Goal: Find specific page/section: Find specific page/section

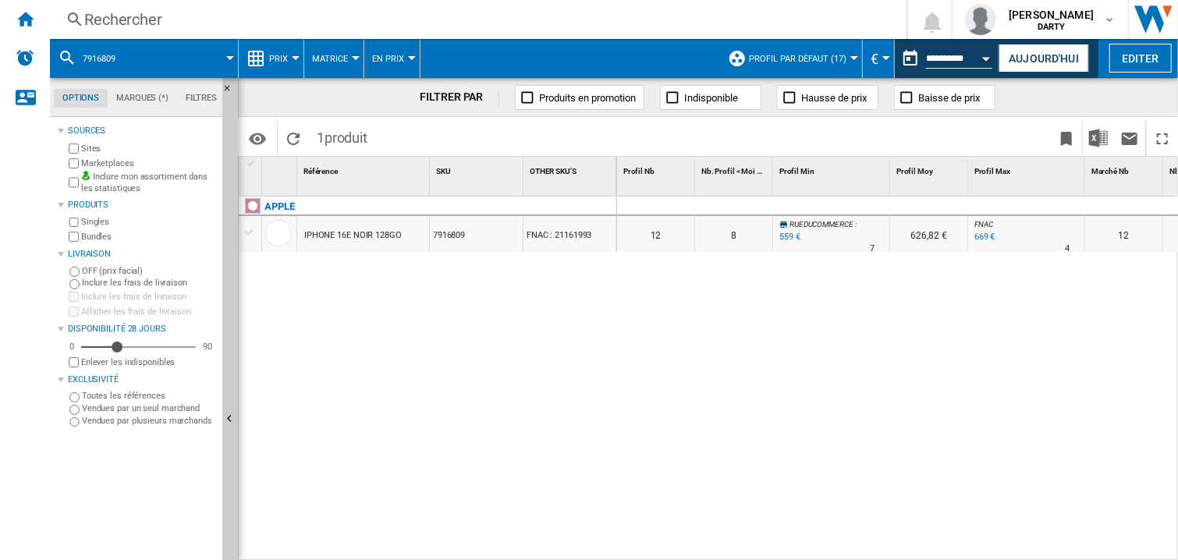
scroll to position [0, 1080]
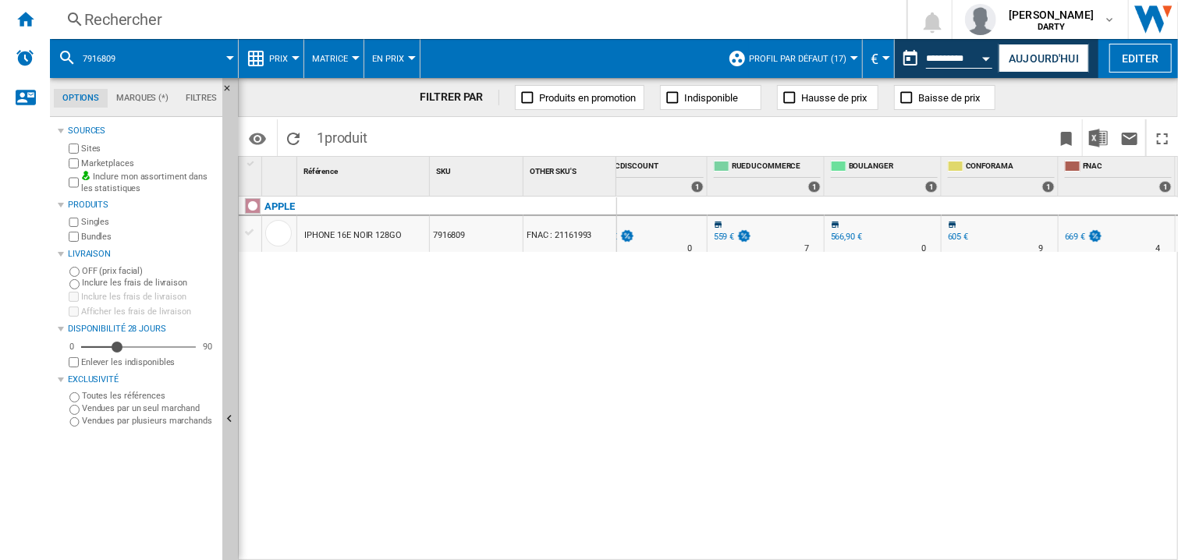
click at [904, 350] on div "0 0 0 0 12 8 RUEDUCOMMERCE : -16.4 % 559 € % N/A 7 RUEDUCOMMERCE : 626,82 € FNA…" at bounding box center [898, 379] width 562 height 365
click at [108, 17] on div "Rechercher" at bounding box center [475, 20] width 782 height 22
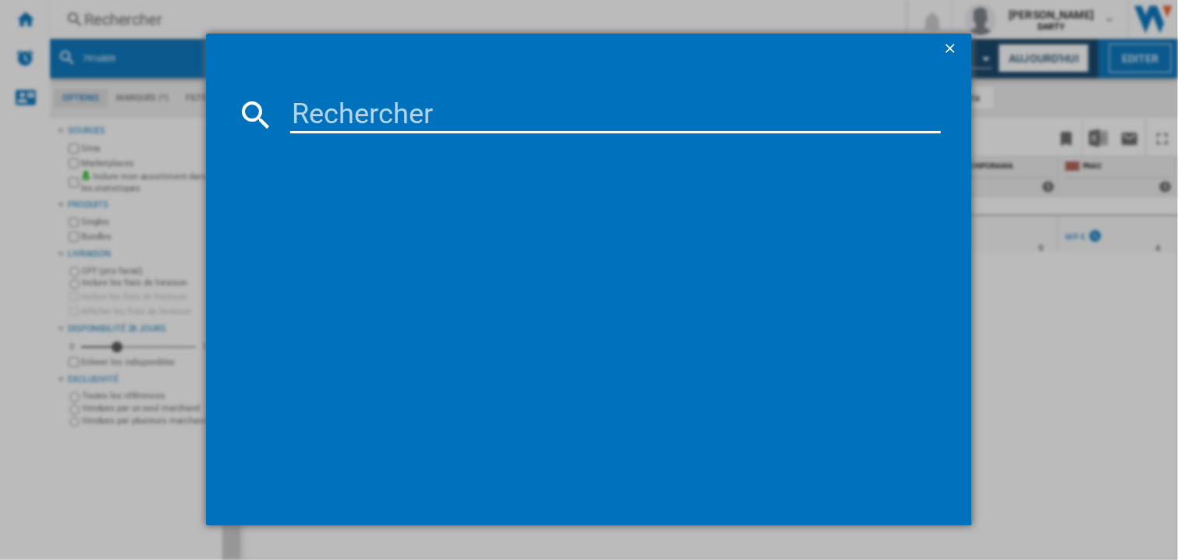
type input "7920857"
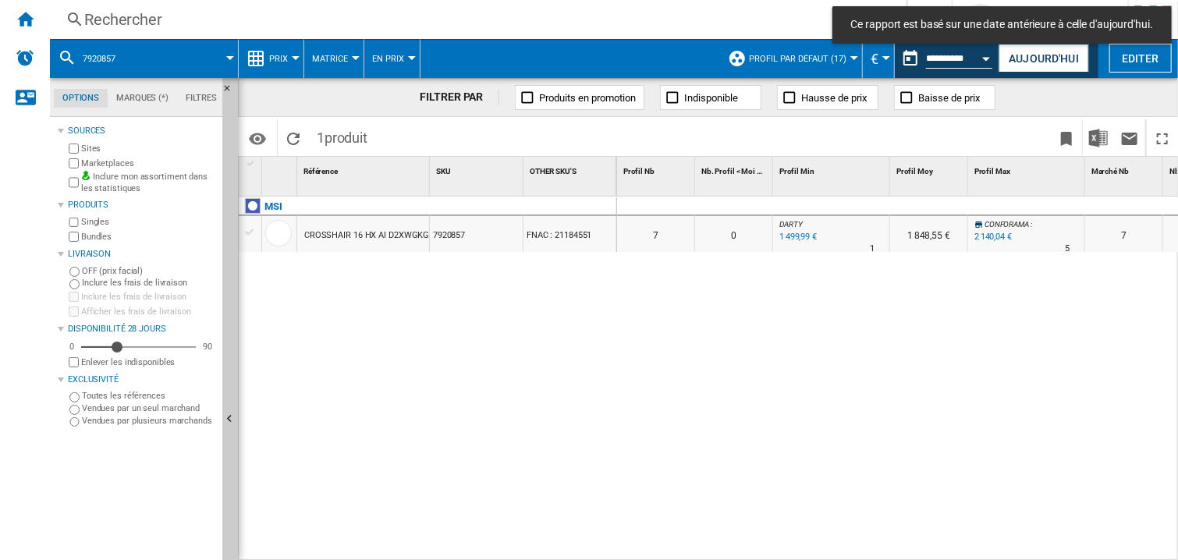
click at [950, 201] on div at bounding box center [929, 206] width 78 height 19
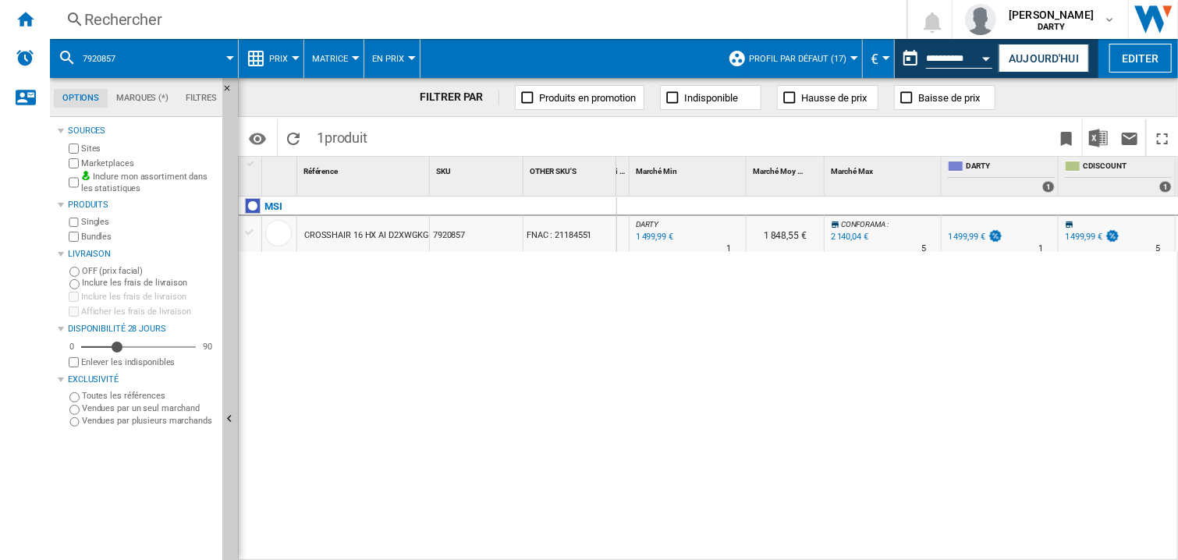
click at [905, 370] on div "0 0 0 0 7 0 DARTY : 0.0 % 1 499,99 € % N/A 1 DARTY : 1 848,55 € CONFORAMA : +42…" at bounding box center [898, 379] width 562 height 365
drag, startPoint x: 845, startPoint y: 378, endPoint x: 875, endPoint y: 281, distance: 101.2
click at [847, 378] on div "0 0 0 0 7 0 DARTY : 0.0 % 1 499,99 € % N/A 1 DARTY : 1 848,55 € CONFORAMA : +42…" at bounding box center [898, 379] width 562 height 365
click at [882, 339] on div "0 0 0 0 7 0 DARTY : 0.0 % 1 499,99 € % N/A 1 DARTY : 1 848,55 € CONFORAMA : +42…" at bounding box center [898, 379] width 562 height 365
click at [827, 380] on div "0 0 0 0 7 0 DARTY : 0.0 % 1 499,99 € % N/A 1 DARTY : 1 848,55 € CONFORAMA : +42…" at bounding box center [898, 379] width 562 height 365
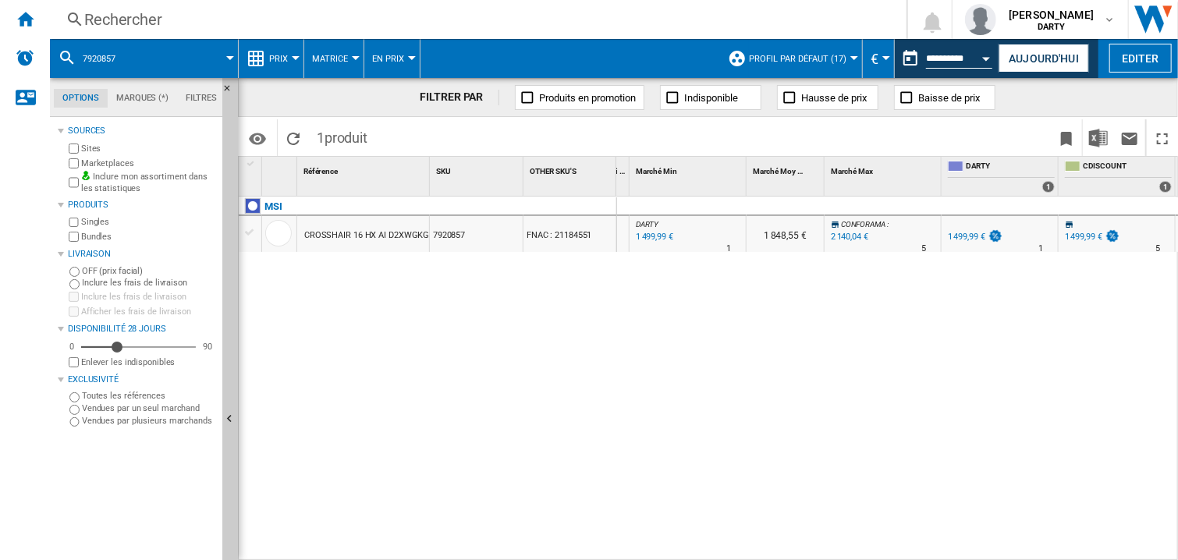
click at [166, 18] on div "Rechercher" at bounding box center [475, 20] width 782 height 22
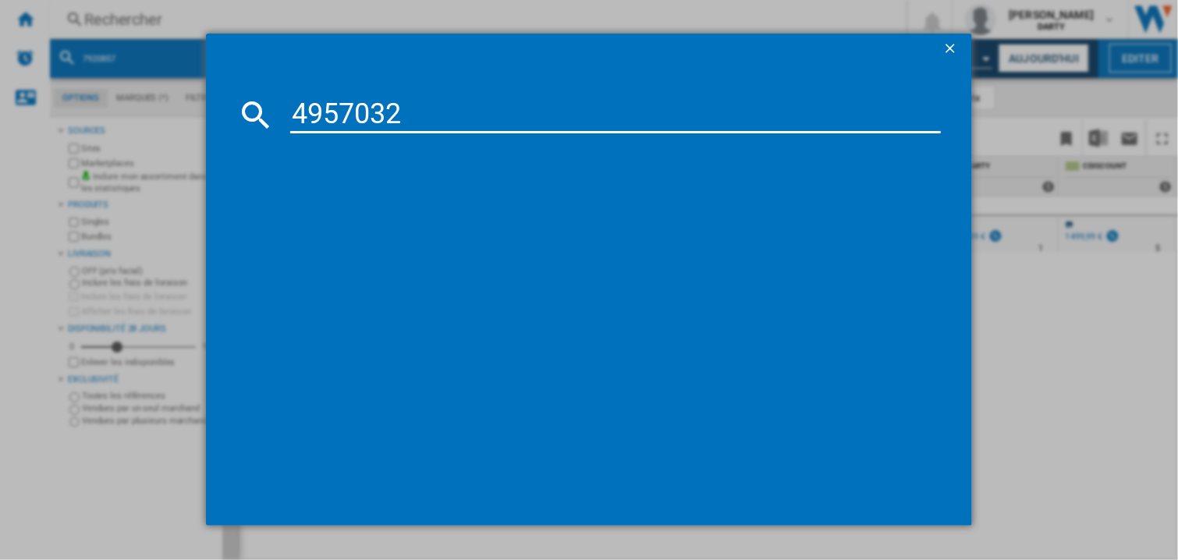
type input "4957032"
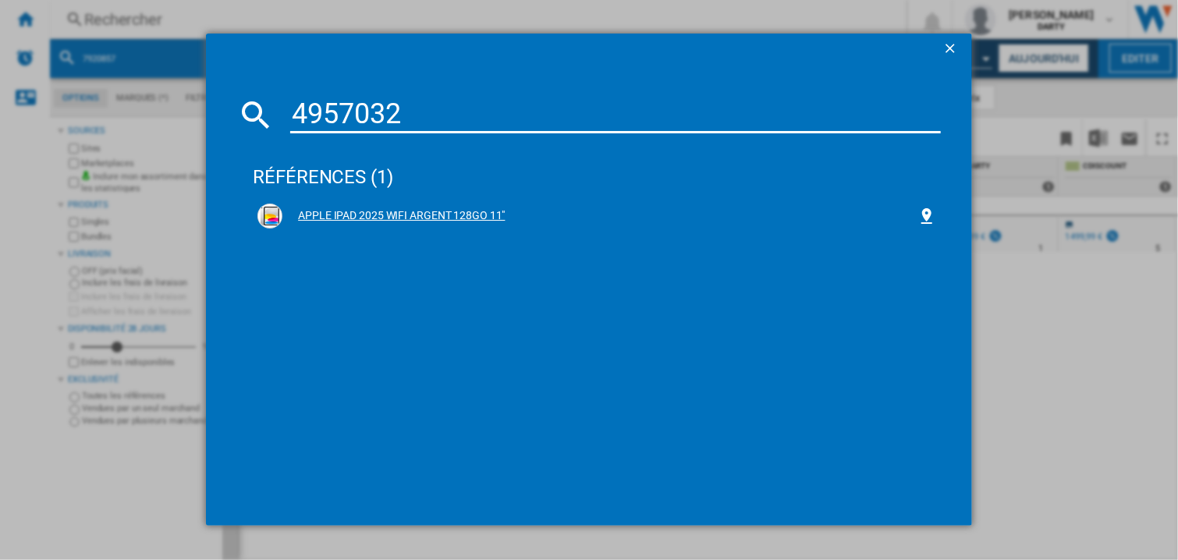
click at [463, 223] on div "APPLE IPAD 2025 WIFI ARGENT 128GO 11"" at bounding box center [596, 216] width 679 height 25
click at [451, 207] on div "APPLE IPAD 2025 WIFI ARGENT 128GO 11"" at bounding box center [596, 216] width 679 height 25
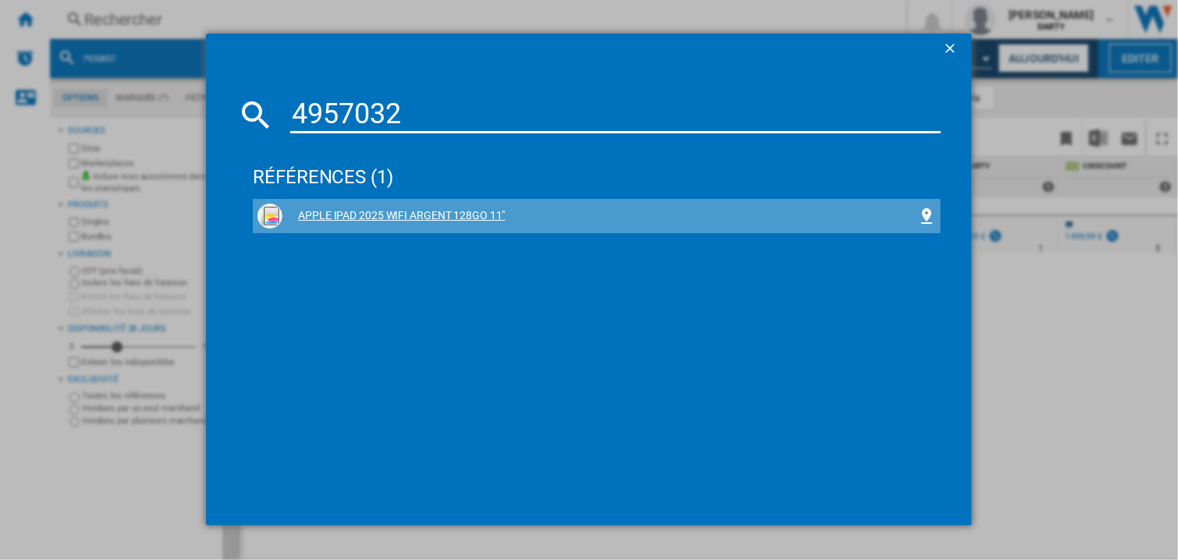
click at [451, 207] on div "APPLE IPAD 2025 WIFI ARGENT 128GO 11"" at bounding box center [596, 216] width 679 height 25
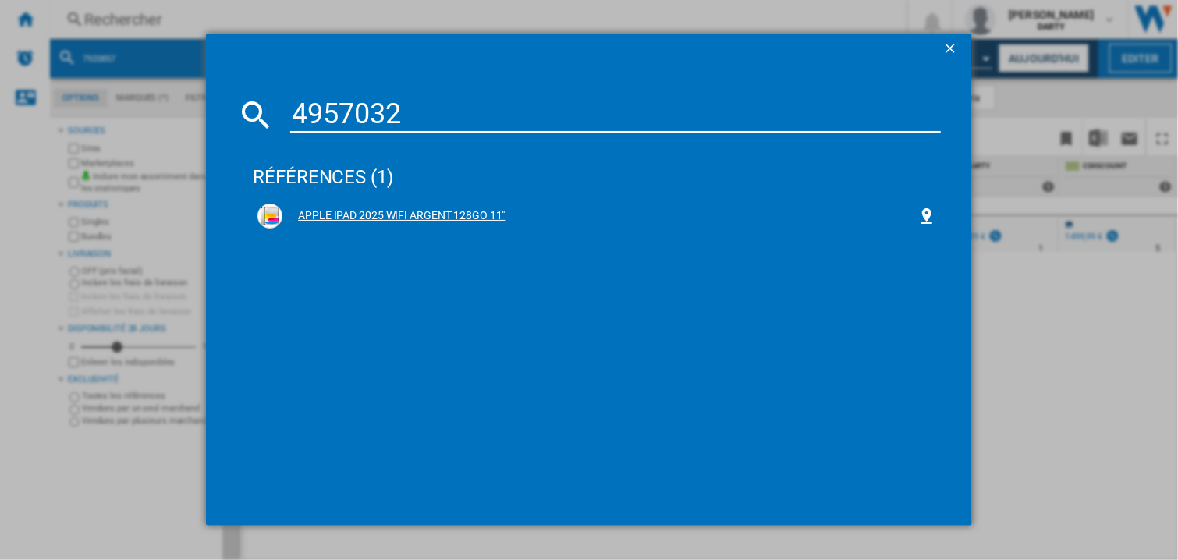
click at [472, 215] on div "APPLE IPAD 2025 WIFI ARGENT 128GO 11"" at bounding box center [599, 216] width 635 height 16
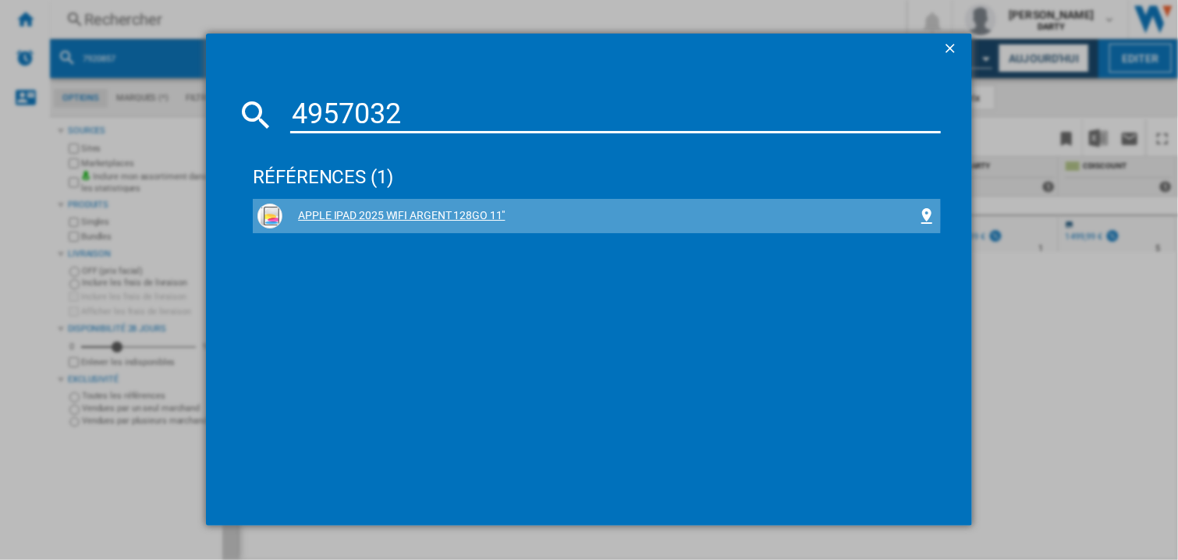
click at [472, 215] on div "APPLE IPAD 2025 WIFI ARGENT 128GO 11"" at bounding box center [599, 216] width 635 height 16
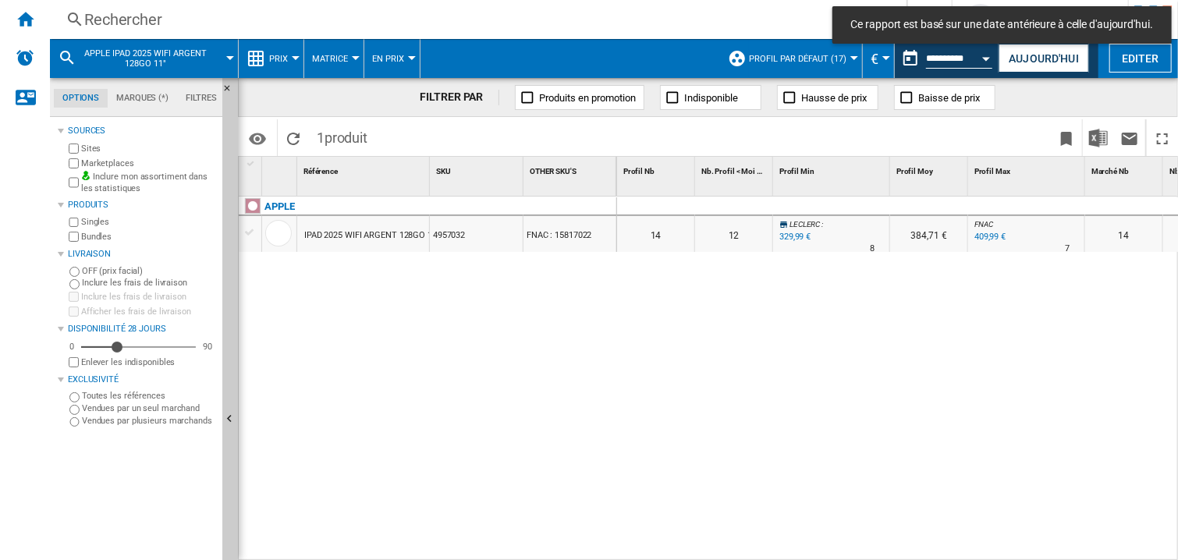
click at [818, 200] on div at bounding box center [831, 206] width 117 height 19
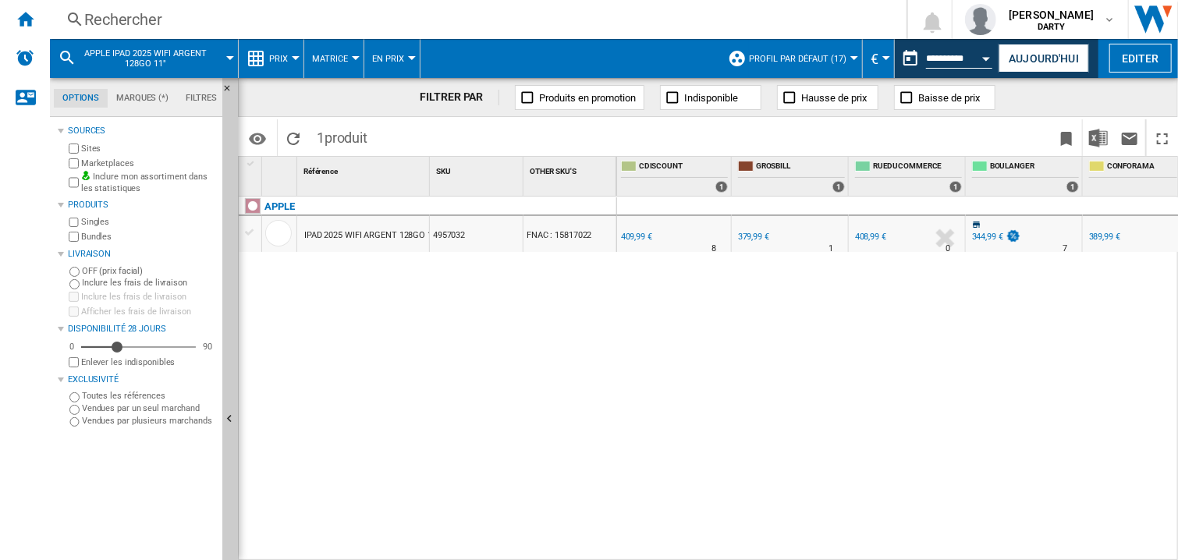
scroll to position [0, 939]
click at [866, 353] on div "0 0 0 0 14 12 LECLERC : -19.5 % 329,99 € % N/A 8 LECLERC : 384,71 € FNAC : 0.0 …" at bounding box center [898, 379] width 562 height 365
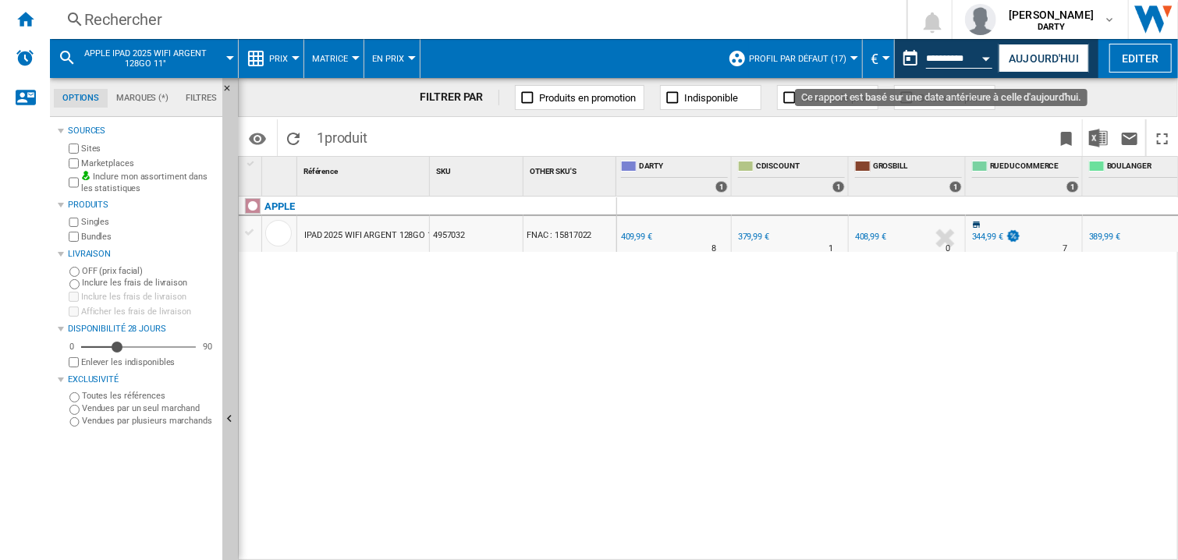
click at [992, 69] on md-datepicker "**********" at bounding box center [951, 58] width 112 height 31
click at [984, 62] on button "Open calendar" at bounding box center [987, 56] width 28 height 28
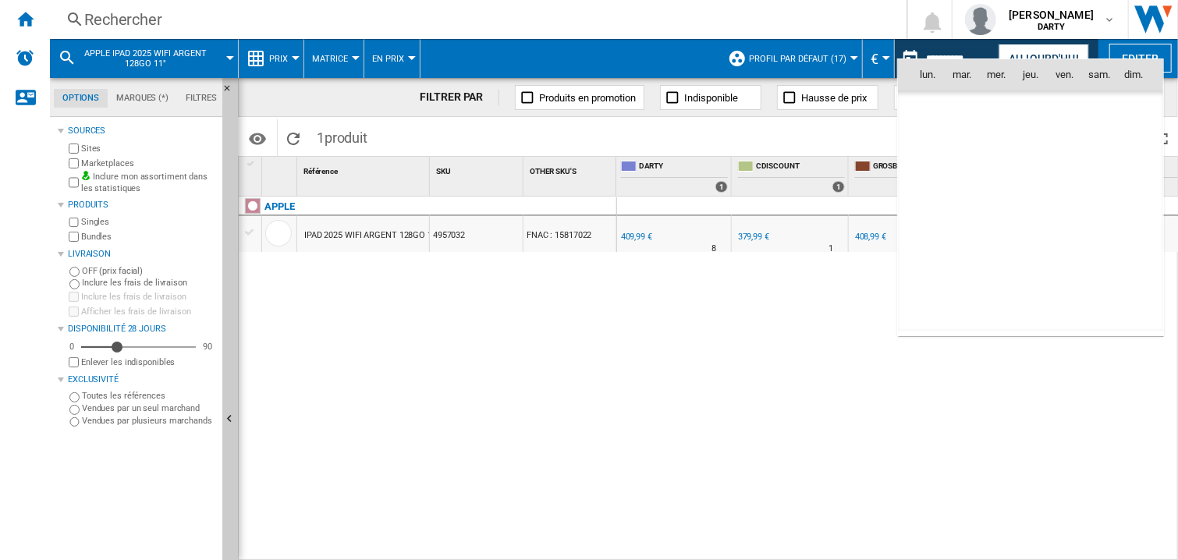
scroll to position [7443, 0]
click at [1095, 173] on span "13" at bounding box center [1099, 177] width 31 height 31
type input "**********"
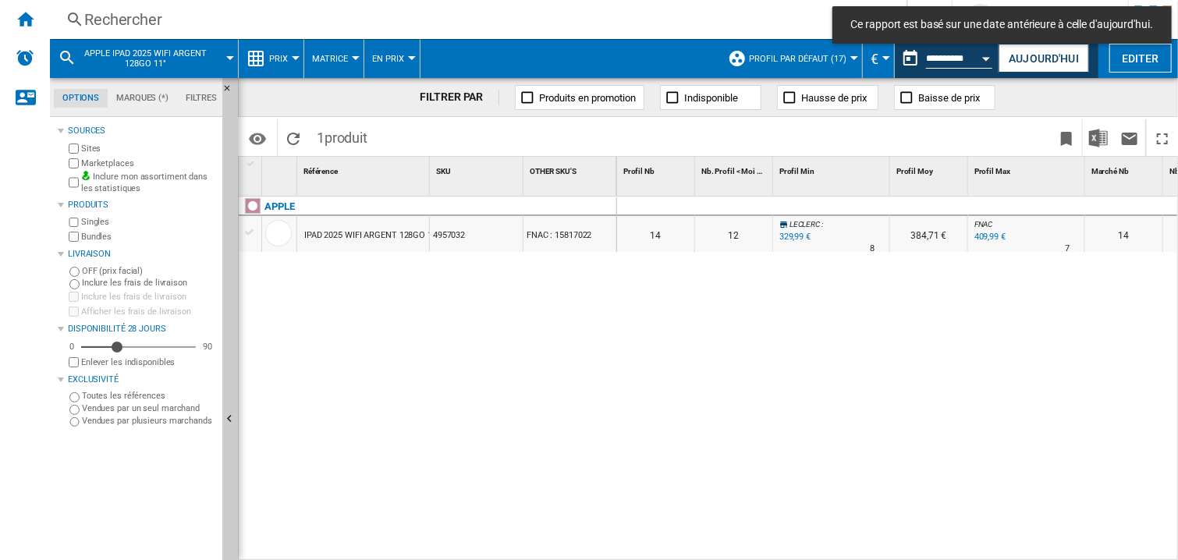
click at [97, 16] on div "Rechercher" at bounding box center [475, 20] width 782 height 22
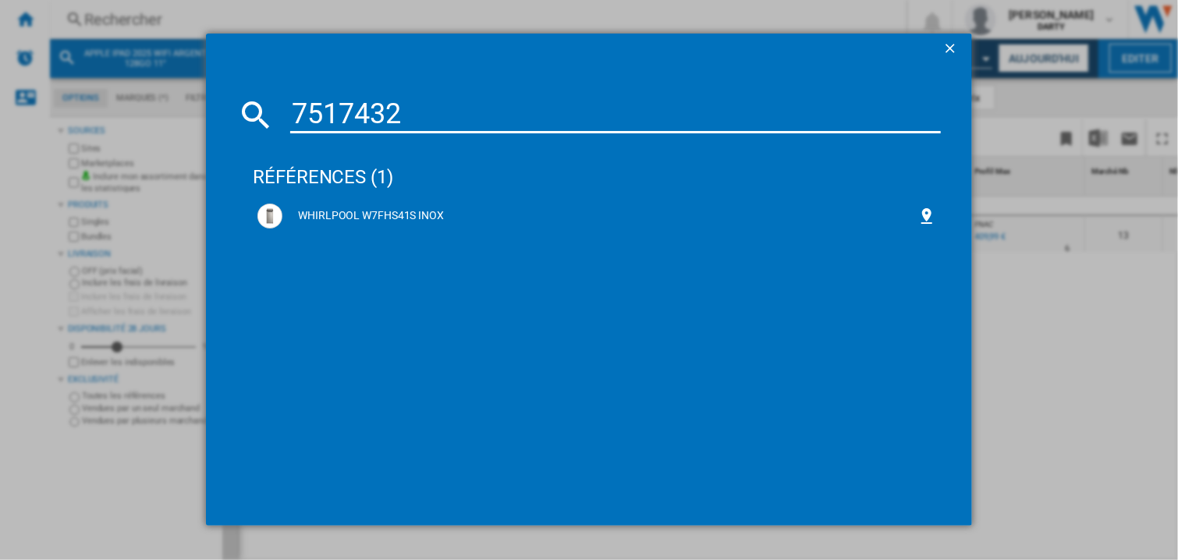
click at [351, 112] on input "7517432" at bounding box center [615, 114] width 651 height 37
paste input "496267"
type input "4962672"
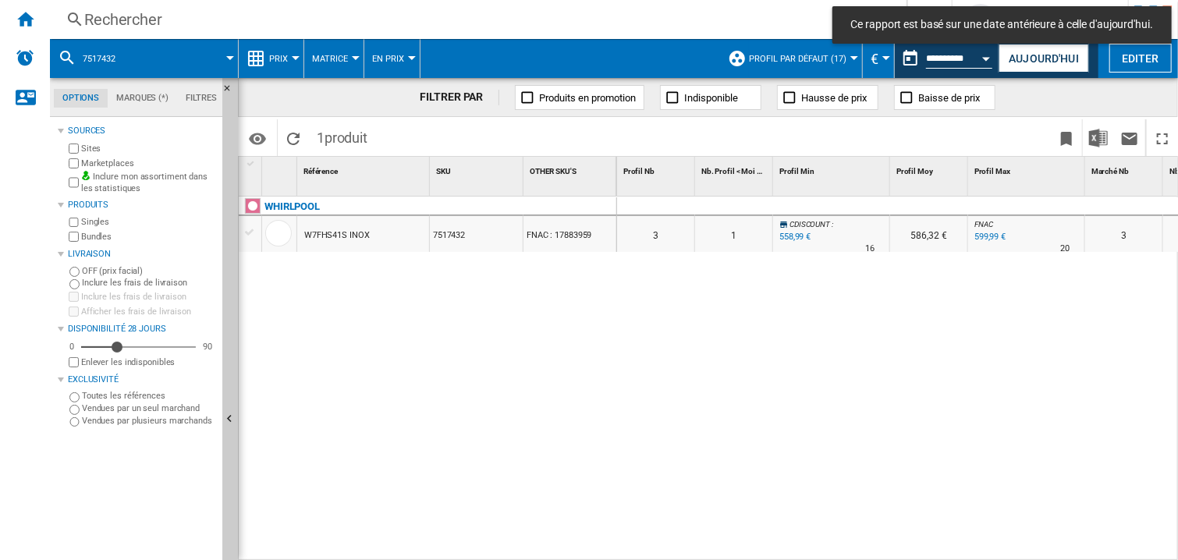
click at [987, 57] on div "Open calendar" at bounding box center [987, 59] width 8 height 4
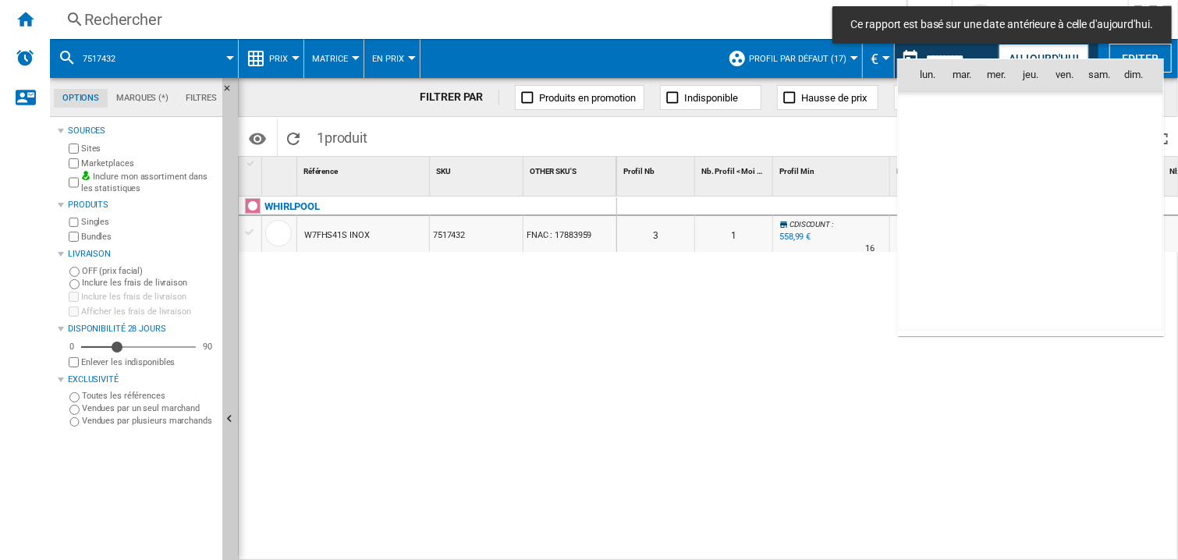
scroll to position [7443, 0]
drag, startPoint x: 1059, startPoint y: 172, endPoint x: 812, endPoint y: 290, distance: 273.6
click at [1060, 169] on span "12" at bounding box center [1064, 177] width 31 height 31
type input "**********"
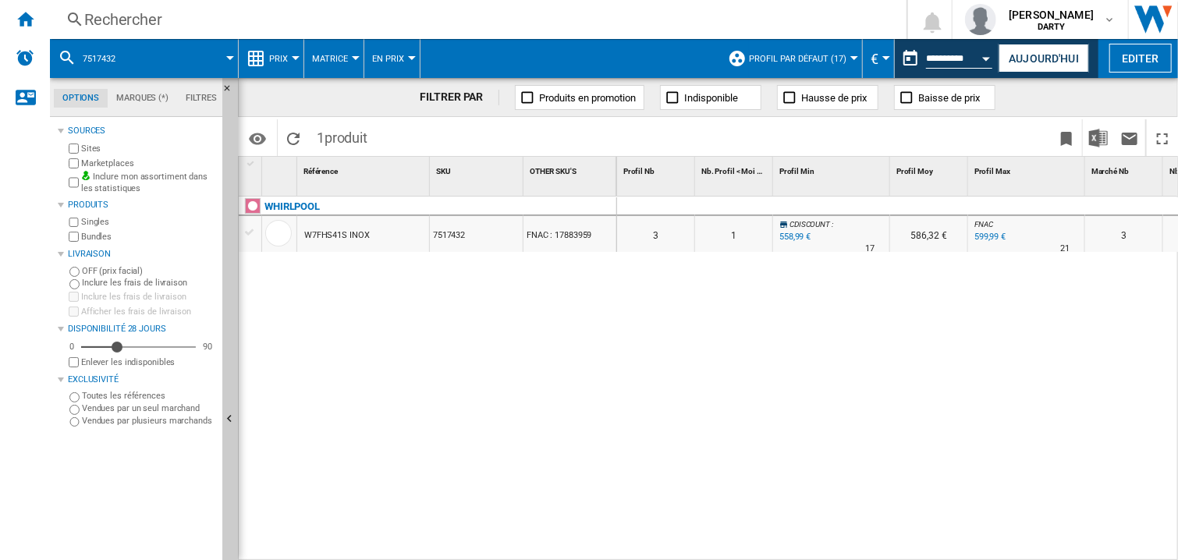
click at [984, 203] on div at bounding box center [1026, 206] width 117 height 19
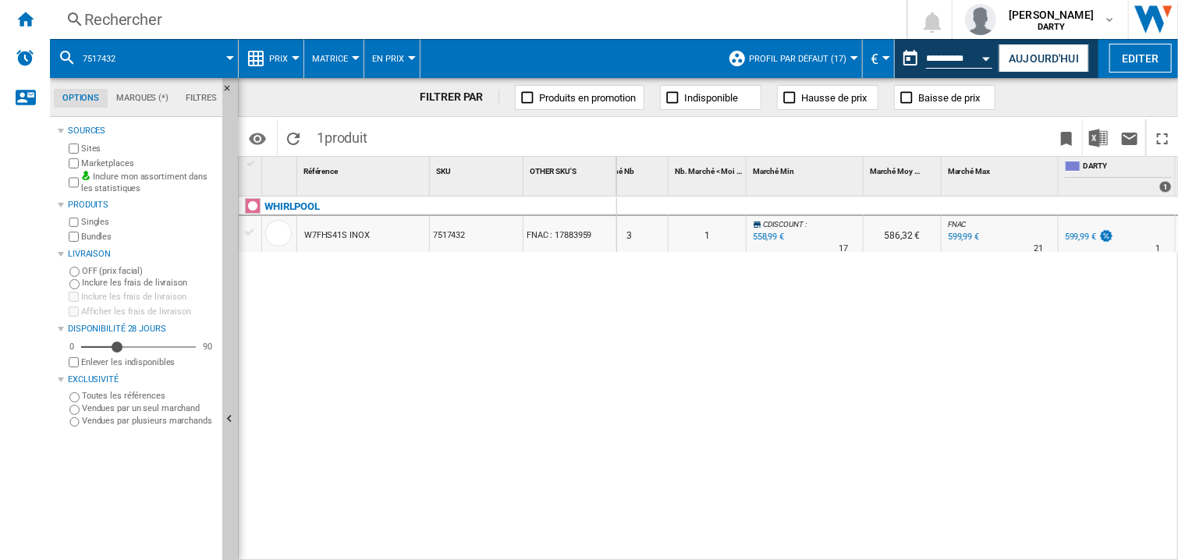
scroll to position [0, 612]
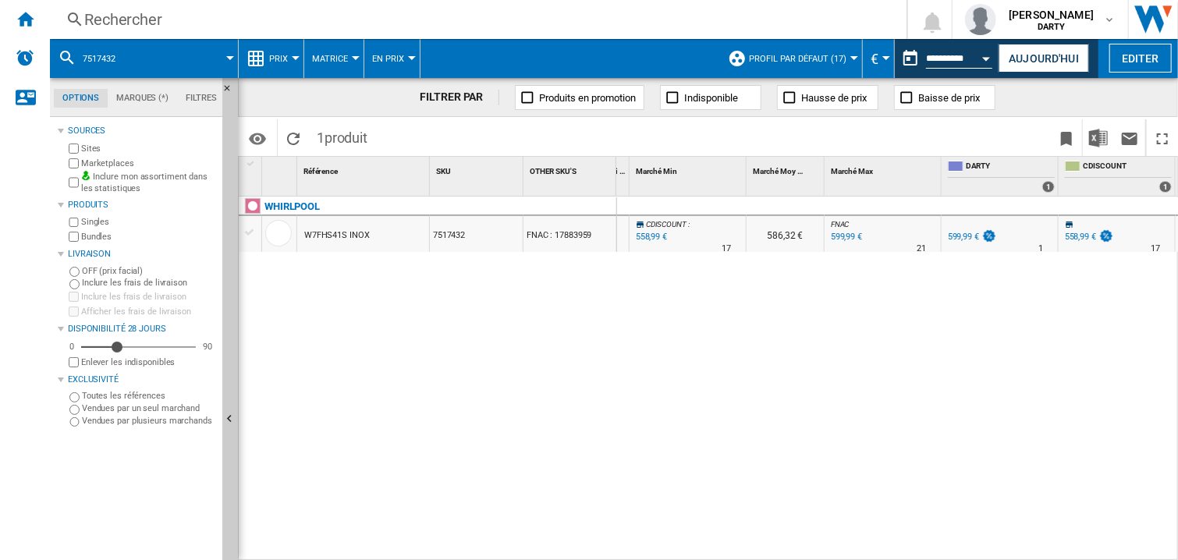
click at [100, 27] on div "Rechercher" at bounding box center [475, 20] width 782 height 22
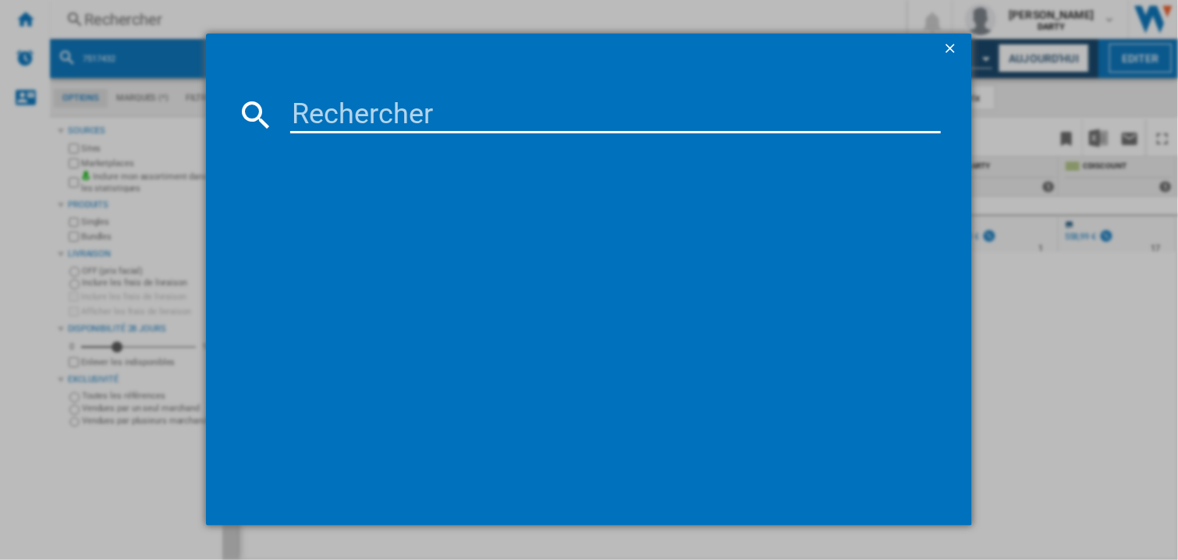
type input "4962672"
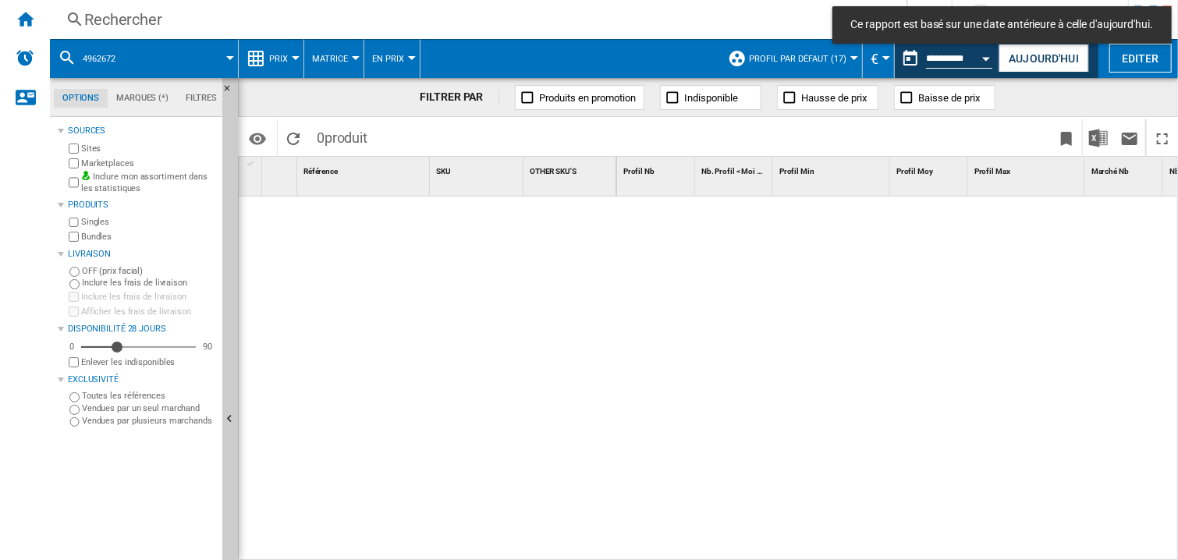
drag, startPoint x: 871, startPoint y: 348, endPoint x: 693, endPoint y: 61, distance: 337.8
click at [871, 344] on div at bounding box center [898, 379] width 562 height 365
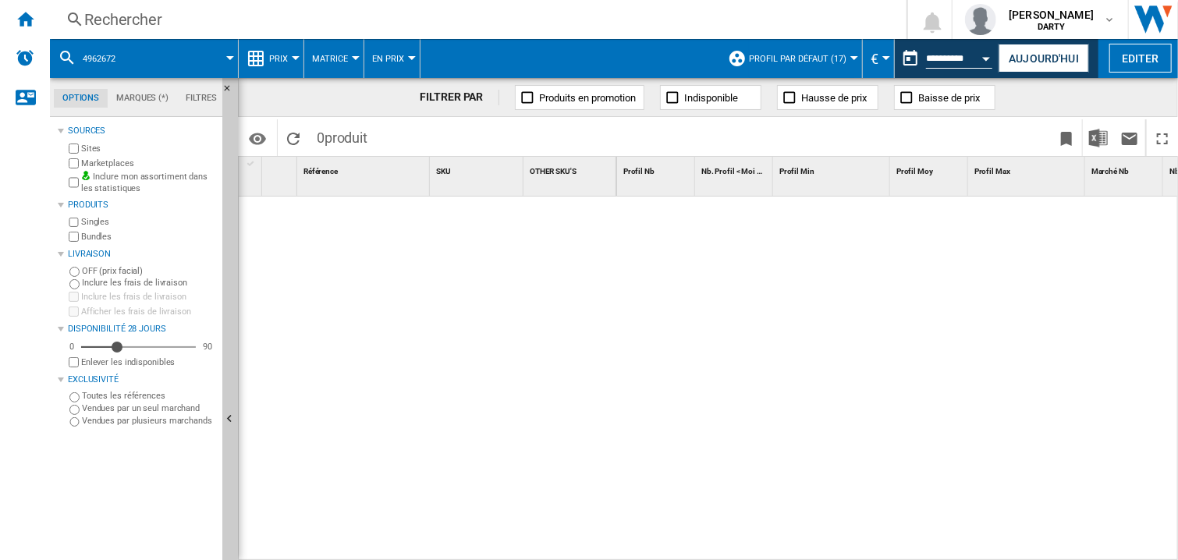
click at [850, 303] on div at bounding box center [898, 379] width 562 height 365
click at [112, 13] on div "Rechercher" at bounding box center [475, 20] width 782 height 22
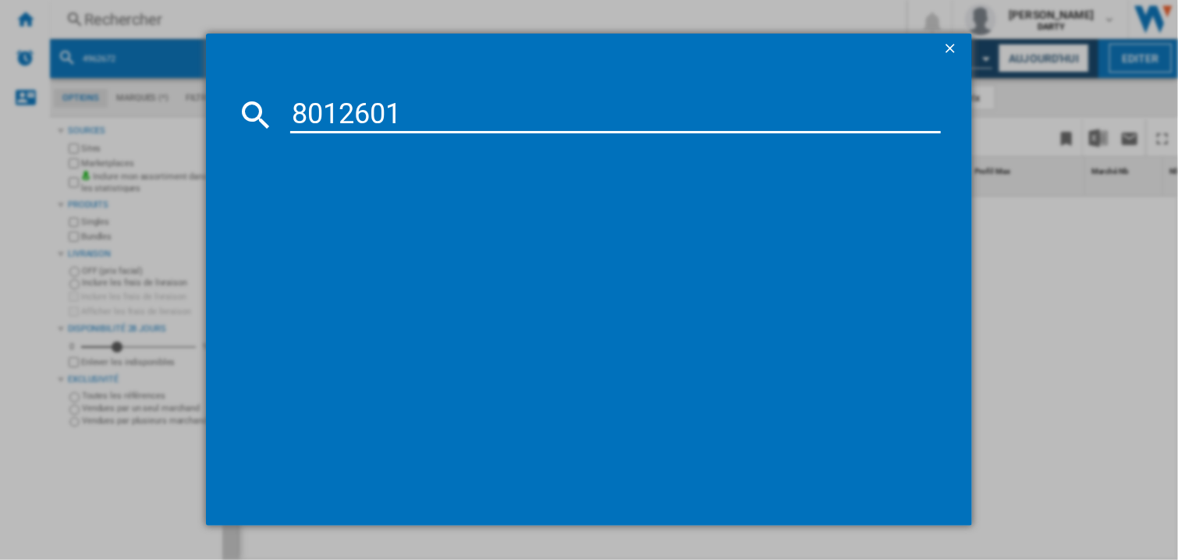
type input "8012601"
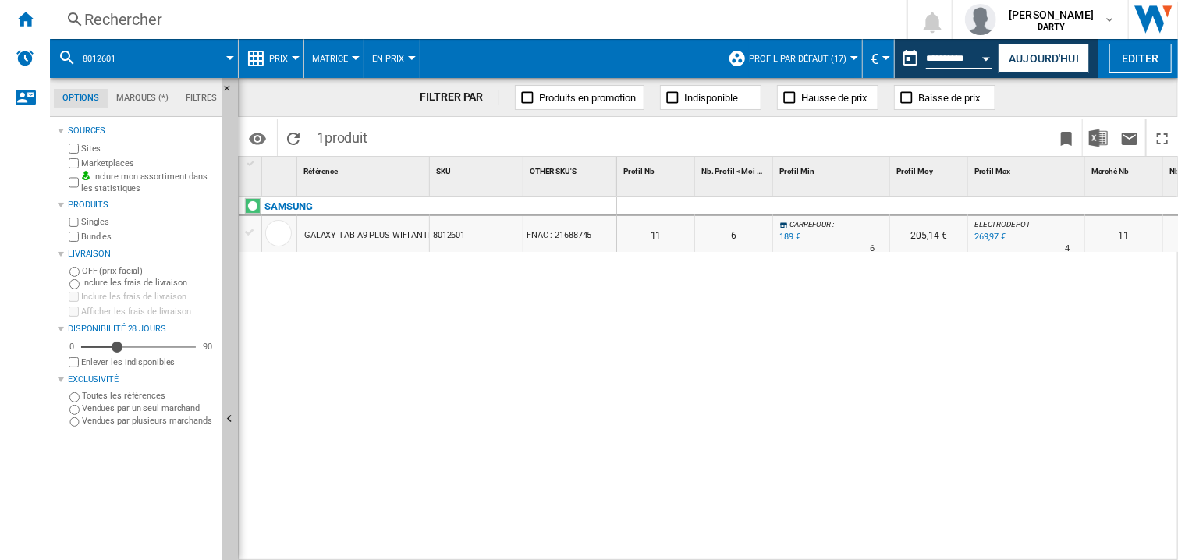
click at [963, 205] on div at bounding box center [929, 206] width 78 height 19
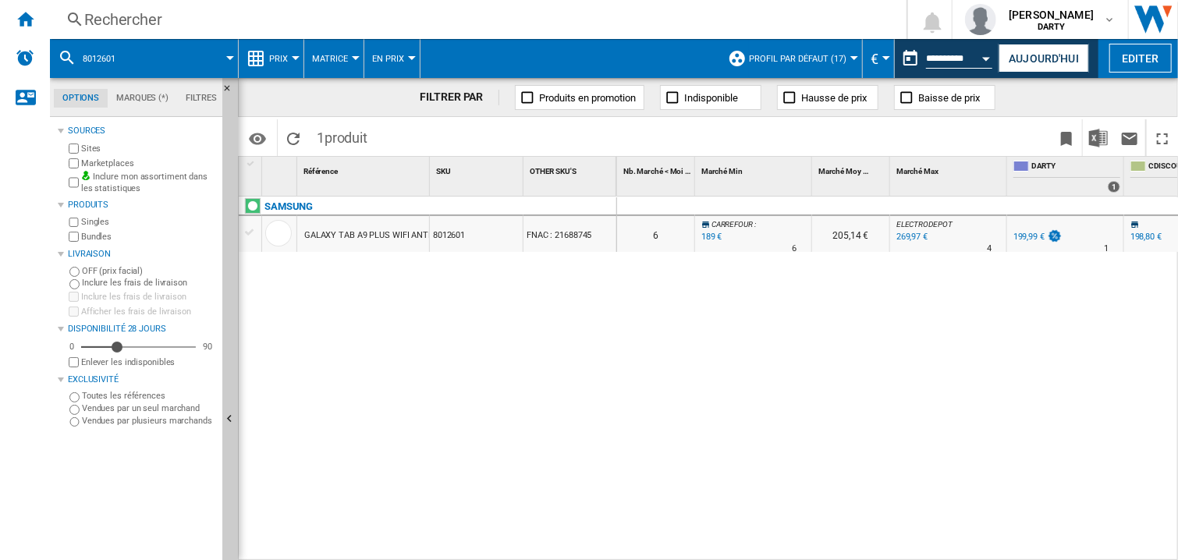
scroll to position [0, 963]
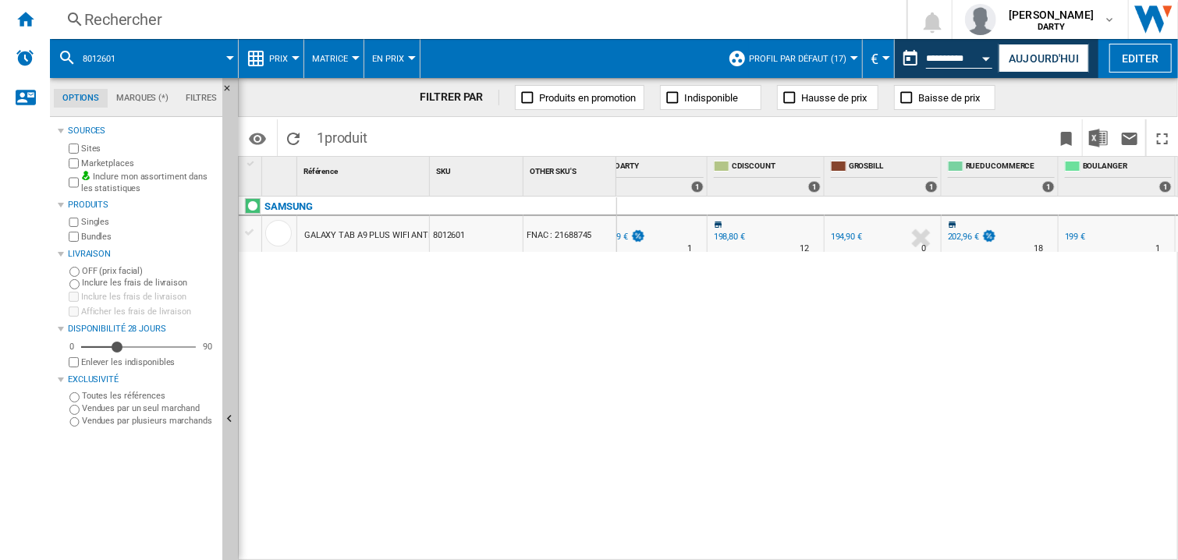
drag, startPoint x: 765, startPoint y: 389, endPoint x: 839, endPoint y: 516, distance: 146.1
click at [769, 397] on div "0 0 0 0 11 6 [GEOGRAPHIC_DATA] : -5.5 % 189 € % N/A 6 [GEOGRAPHIC_DATA] : 205,1…" at bounding box center [898, 379] width 562 height 365
click at [720, 341] on div "0 0 0 0 11 6 [GEOGRAPHIC_DATA] : -5.5 % 189 € % N/A 6 [GEOGRAPHIC_DATA] : 205,1…" at bounding box center [898, 379] width 562 height 365
click at [748, 391] on div "0 0 0 0 11 6 [GEOGRAPHIC_DATA] : -5.5 % 189 € % N/A 6 [GEOGRAPHIC_DATA] : 205,1…" at bounding box center [898, 379] width 562 height 365
click at [763, 341] on div "0 0 0 0 11 6 [GEOGRAPHIC_DATA] : -5.5 % 189 € % N/A 6 [GEOGRAPHIC_DATA] : 205,1…" at bounding box center [898, 379] width 562 height 365
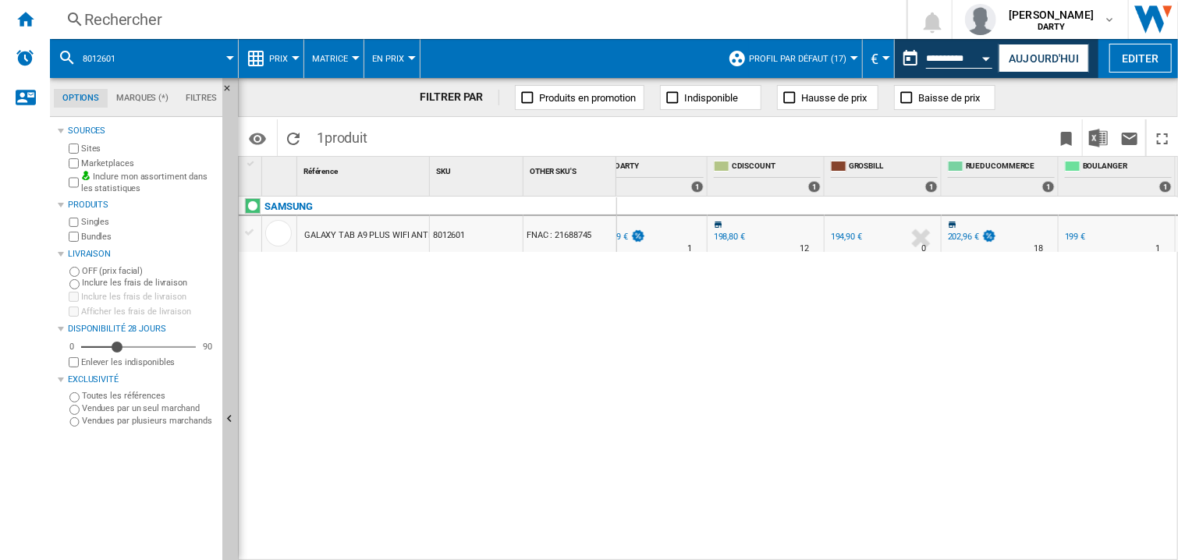
click at [754, 352] on div "0 0 0 0 11 6 [GEOGRAPHIC_DATA] : -5.5 % 189 € % N/A 6 [GEOGRAPHIC_DATA] : 205,1…" at bounding box center [898, 379] width 562 height 365
